Goal: Find specific page/section: Find specific page/section

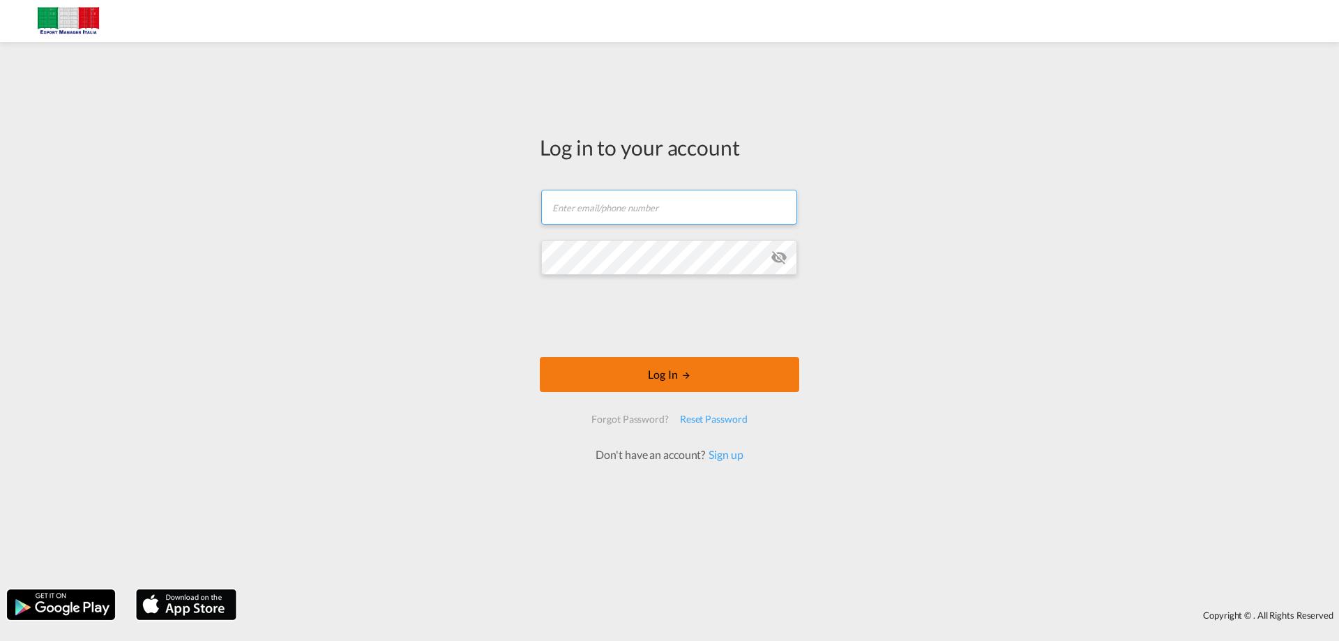
type input "[EMAIL_ADDRESS][DOMAIN_NAME]"
click at [644, 371] on button "Log In" at bounding box center [669, 374] width 259 height 35
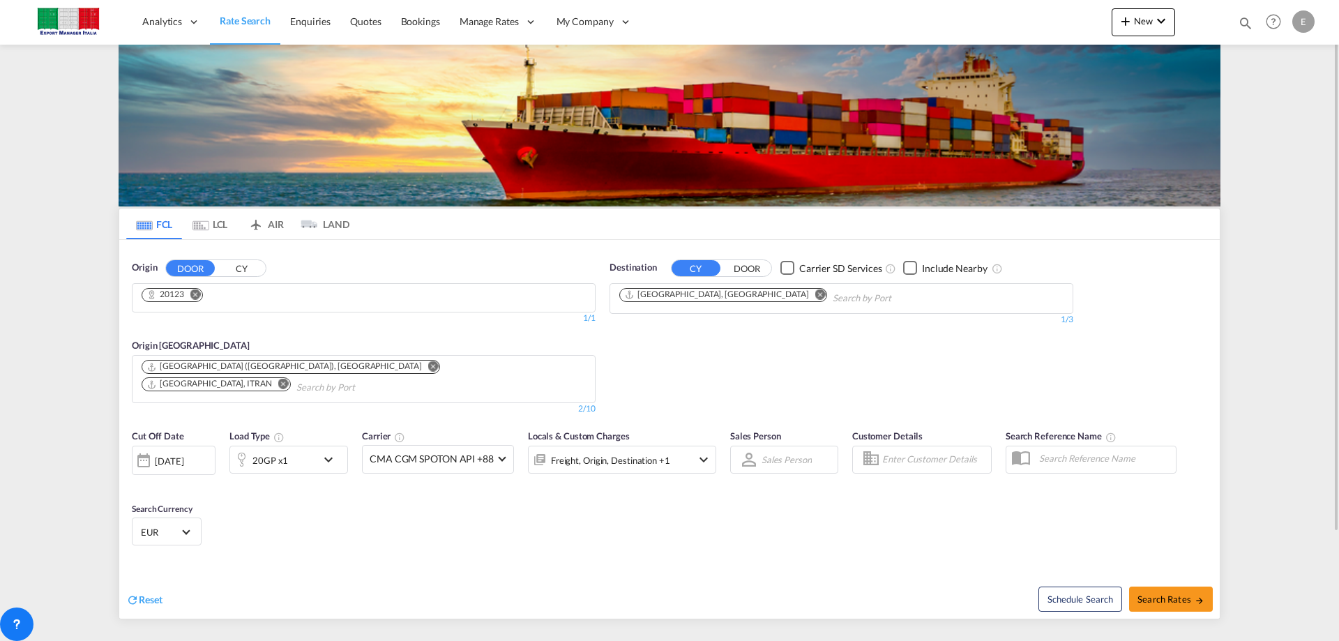
click at [73, 291] on md-content "Analytics Reports Dashboard Rate Search Enquiries Quotes Bookings" at bounding box center [669, 320] width 1339 height 641
click at [327, 24] on span "Enquiries" at bounding box center [310, 21] width 40 height 12
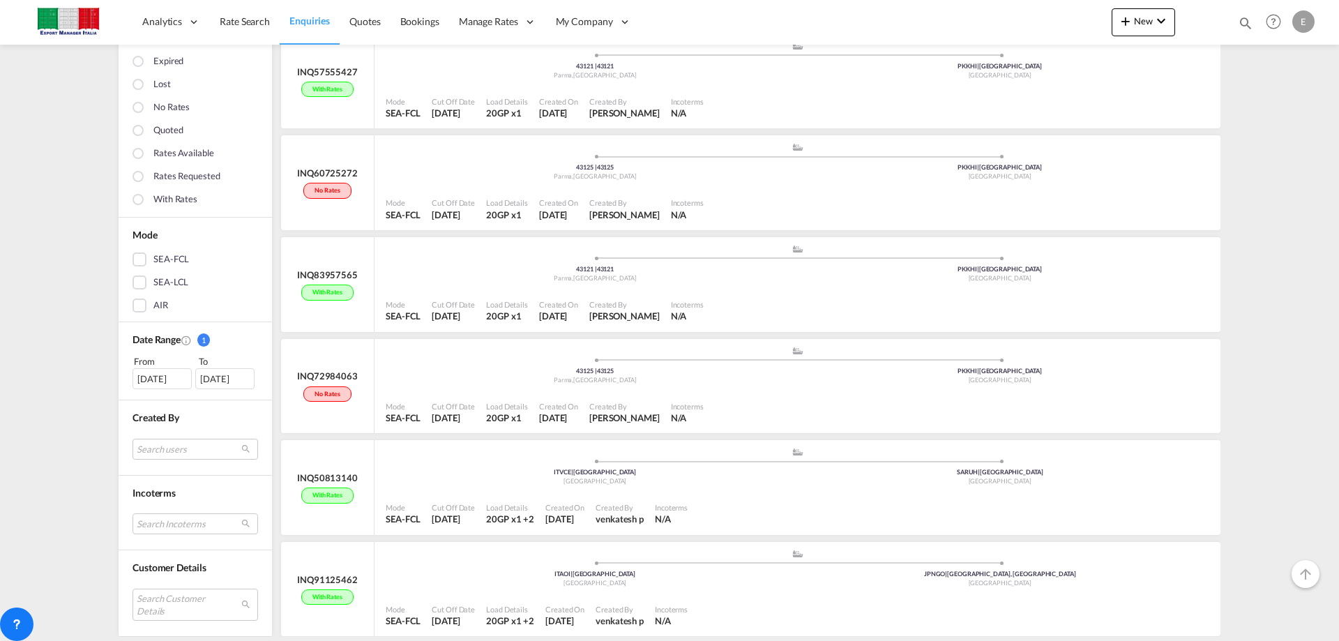
scroll to position [5665, 0]
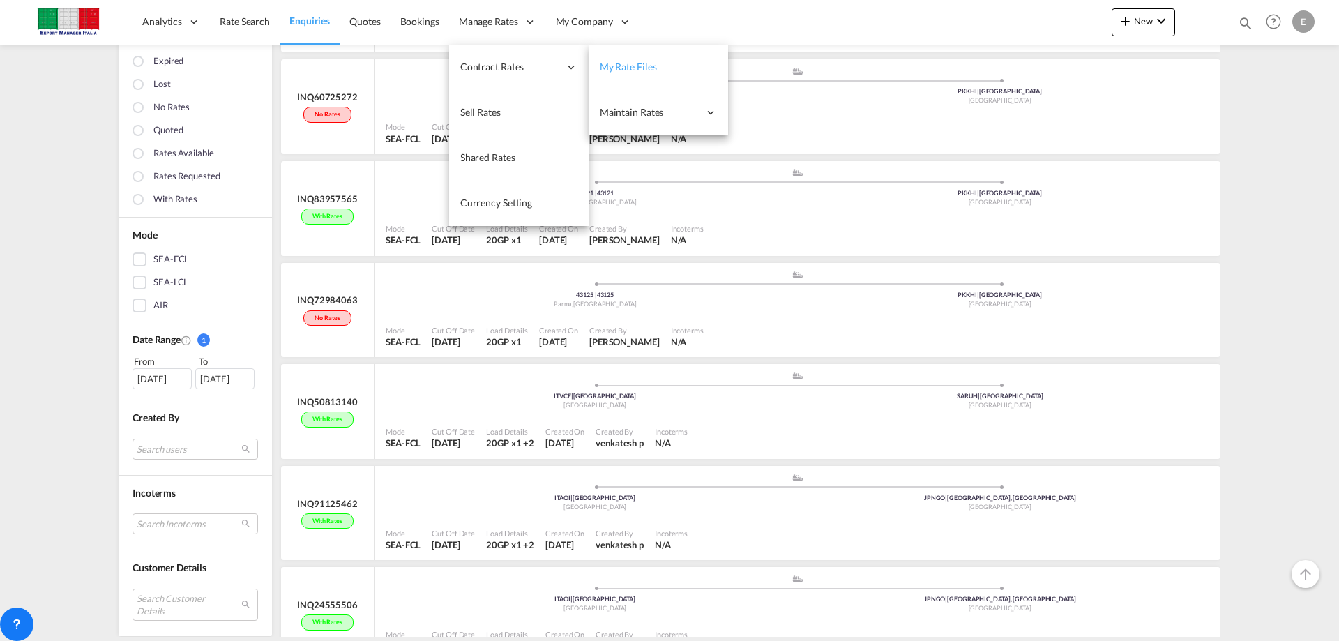
click at [620, 69] on span "My Rate Files" at bounding box center [628, 67] width 57 height 12
